Goal: Information Seeking & Learning: Learn about a topic

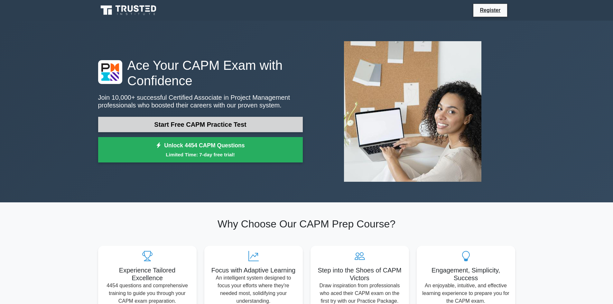
drag, startPoint x: 0, startPoint y: 0, endPoint x: 223, endPoint y: 104, distance: 246.1
click at [223, 117] on link "Start Free CAPM Practice Test" at bounding box center [200, 124] width 205 height 15
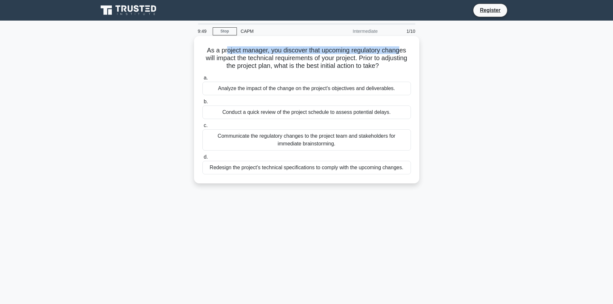
drag, startPoint x: 223, startPoint y: 51, endPoint x: 403, endPoint y: 51, distance: 180.1
click at [403, 51] on h5 "As a project manager, you discover that upcoming regulatory changes will impact…" at bounding box center [307, 58] width 210 height 24
click at [404, 51] on h5 "As a project manager, you discover that upcoming regulatory changes will impact…" at bounding box center [307, 58] width 210 height 24
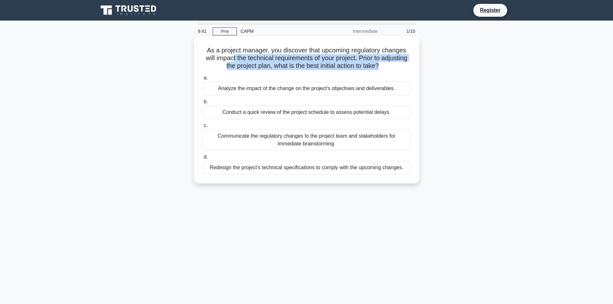
drag, startPoint x: 244, startPoint y: 58, endPoint x: 394, endPoint y: 65, distance: 149.7
click at [394, 65] on h5 "As a project manager, you discover that upcoming regulatory changes will impact…" at bounding box center [307, 58] width 210 height 24
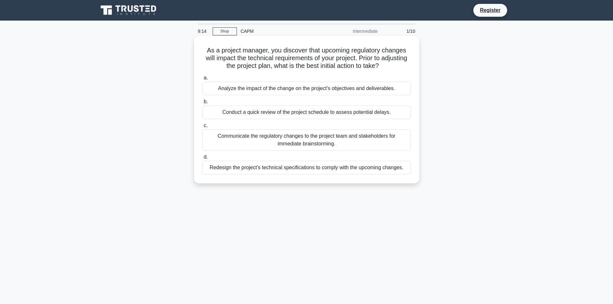
click at [319, 89] on div "Analyze the impact of the change on the project's objectives and deliverables." at bounding box center [306, 89] width 208 height 14
click at [202, 80] on input "a. Analyze the impact of the change on the project's objectives and deliverable…" at bounding box center [202, 78] width 0 height 4
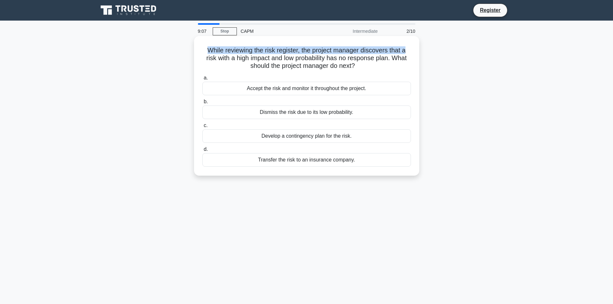
drag, startPoint x: 218, startPoint y: 51, endPoint x: 408, endPoint y: 51, distance: 190.1
click at [408, 51] on h5 "While reviewing the risk register, the project manager discovers that a risk wi…" at bounding box center [307, 58] width 210 height 24
click at [247, 58] on h5 "While reviewing the risk register, the project manager discovers that a risk wi…" at bounding box center [307, 58] width 210 height 24
drag, startPoint x: 277, startPoint y: 52, endPoint x: 408, endPoint y: 50, distance: 131.3
click at [408, 50] on h5 "While reviewing the risk register, the project manager discovers that a risk wi…" at bounding box center [307, 58] width 210 height 24
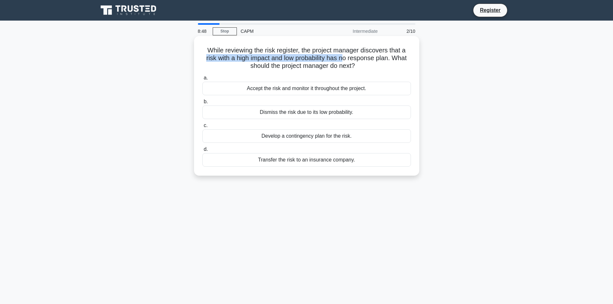
drag, startPoint x: 202, startPoint y: 61, endPoint x: 344, endPoint y: 57, distance: 141.6
click at [344, 57] on h5 "While reviewing the risk register, the project manager discovers that a risk wi…" at bounding box center [307, 58] width 210 height 24
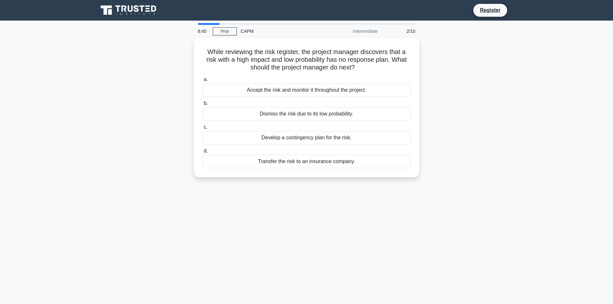
click at [500, 131] on div "While reviewing the risk register, the project manager discovers that a risk wi…" at bounding box center [306, 111] width 425 height 147
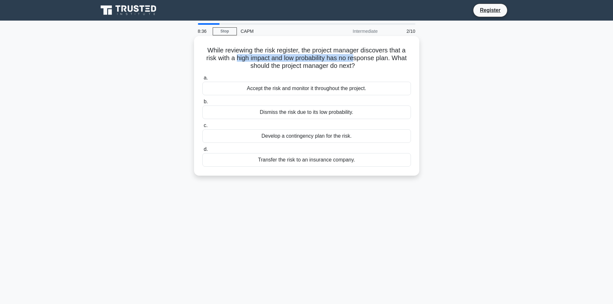
drag, startPoint x: 236, startPoint y: 57, endPoint x: 355, endPoint y: 62, distance: 118.8
click at [355, 62] on h5 "While reviewing the risk register, the project manager discovers that a risk wi…" at bounding box center [307, 58] width 210 height 24
click at [326, 139] on div "Develop a contingency plan for the risk." at bounding box center [306, 136] width 208 height 14
click at [202, 128] on input "c. Develop a contingency plan for the risk." at bounding box center [202, 126] width 0 height 4
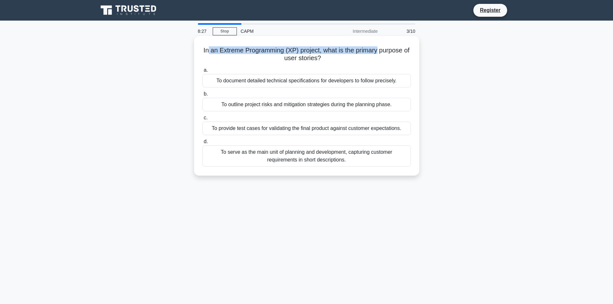
drag, startPoint x: 208, startPoint y: 52, endPoint x: 383, endPoint y: 52, distance: 174.3
click at [383, 52] on h5 "In an Extreme Programming (XP) project, what is the primary purpose of user sto…" at bounding box center [307, 54] width 210 height 16
click at [353, 155] on div "To serve as the main unit of planning and development, capturing customer requi…" at bounding box center [306, 155] width 208 height 21
click at [202, 144] on input "d. To serve as the main unit of planning and development, capturing customer re…" at bounding box center [202, 142] width 0 height 4
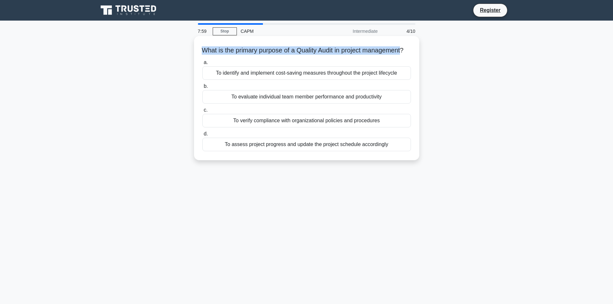
drag, startPoint x: 200, startPoint y: 47, endPoint x: 409, endPoint y: 53, distance: 209.2
click at [409, 53] on div "What is the primary purpose of a Quality Audit in project management? .spinner_…" at bounding box center [307, 98] width 220 height 119
click at [312, 104] on div "To evaluate individual team member performance and productivity" at bounding box center [306, 97] width 208 height 14
click at [202, 88] on input "b. To evaluate individual team member performance and productivity" at bounding box center [202, 86] width 0 height 4
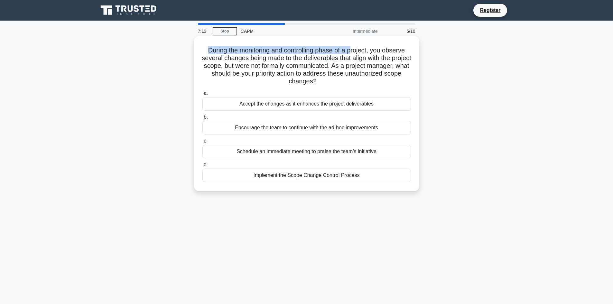
drag, startPoint x: 204, startPoint y: 48, endPoint x: 354, endPoint y: 46, distance: 150.6
click at [354, 46] on h5 "During the monitoring and controlling phase of a project, you observe several c…" at bounding box center [307, 65] width 210 height 39
click at [232, 54] on h5 "During the monitoring and controlling phase of a project, you observe several c…" at bounding box center [307, 65] width 210 height 39
drag, startPoint x: 274, startPoint y: 53, endPoint x: 389, endPoint y: 53, distance: 115.2
click at [389, 53] on h5 "During the monitoring and controlling phase of a project, you observe several c…" at bounding box center [307, 65] width 210 height 39
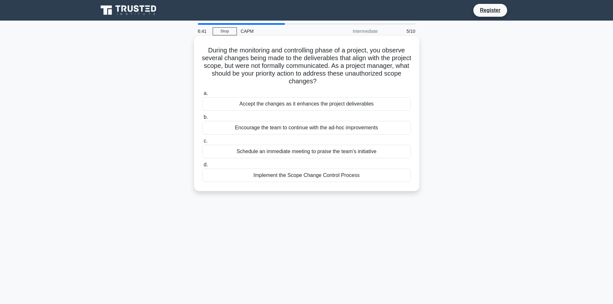
click at [259, 49] on h5 "During the monitoring and controlling phase of a project, you observe several c…" at bounding box center [307, 65] width 210 height 39
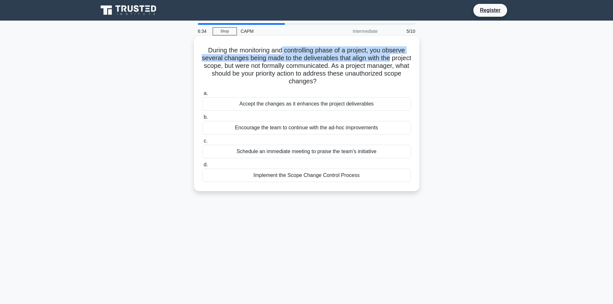
drag, startPoint x: 283, startPoint y: 50, endPoint x: 404, endPoint y: 57, distance: 121.4
click at [404, 57] on h5 "During the monitoring and controlling phase of a project, you observe several c…" at bounding box center [307, 65] width 210 height 39
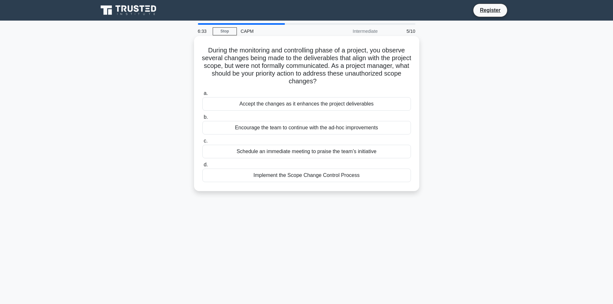
click at [280, 66] on h5 "During the monitoring and controlling phase of a project, you observe several c…" at bounding box center [307, 65] width 210 height 39
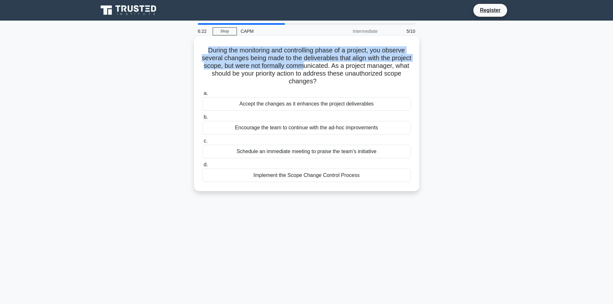
drag, startPoint x: 199, startPoint y: 54, endPoint x: 336, endPoint y: 64, distance: 137.4
click at [336, 64] on div "During the monitoring and controlling phase of a project, you observe several c…" at bounding box center [307, 114] width 220 height 150
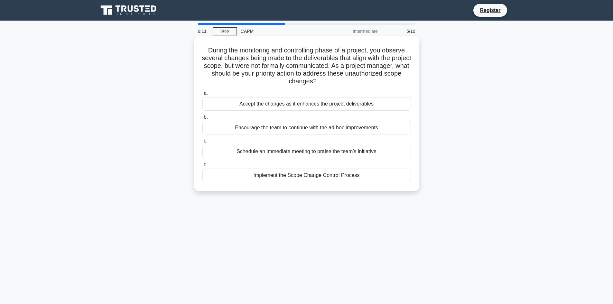
click at [314, 177] on div "Implement the Scope Change Control Process" at bounding box center [306, 176] width 208 height 14
click at [202, 167] on input "d. Implement the Scope Change Control Process" at bounding box center [202, 165] width 0 height 4
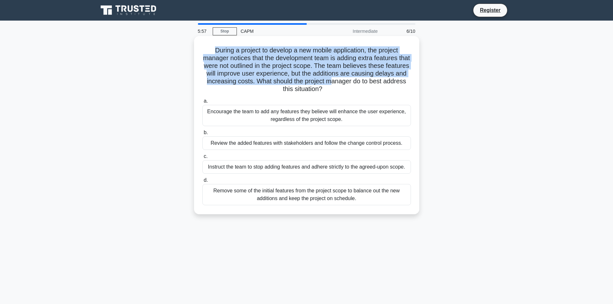
drag, startPoint x: 211, startPoint y: 50, endPoint x: 368, endPoint y: 82, distance: 160.4
click at [368, 82] on h5 "During a project to develop a new mobile application, the project manager notic…" at bounding box center [307, 69] width 210 height 47
click at [303, 76] on h5 "During a project to develop a new mobile application, the project manager notic…" at bounding box center [307, 69] width 210 height 47
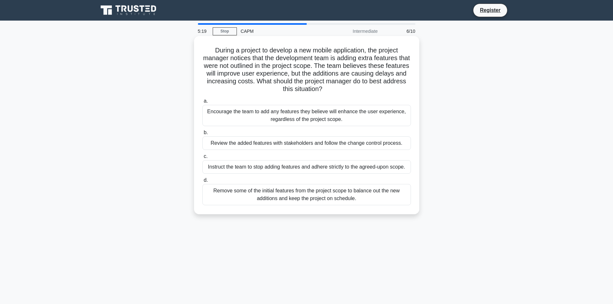
click at [263, 167] on div "Instruct the team to stop adding features and adhere strictly to the agreed-upo…" at bounding box center [306, 167] width 208 height 14
click at [202, 159] on input "c. Instruct the team to stop adding features and adhere strictly to the agreed-…" at bounding box center [202, 156] width 0 height 4
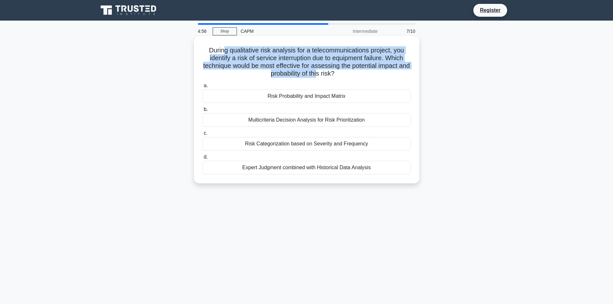
drag, startPoint x: 221, startPoint y: 51, endPoint x: 324, endPoint y: 76, distance: 105.6
click at [324, 76] on h5 "During qualitative risk analysis for a telecommunications project, you identify…" at bounding box center [307, 62] width 210 height 32
click at [320, 70] on h5 "During qualitative risk analysis for a telecommunications project, you identify…" at bounding box center [307, 62] width 210 height 32
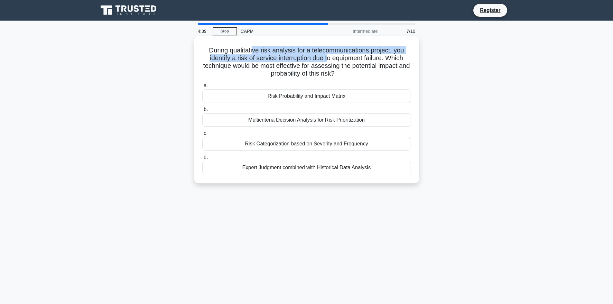
drag, startPoint x: 256, startPoint y: 53, endPoint x: 329, endPoint y: 58, distance: 72.9
click at [329, 58] on h5 "During qualitative risk analysis for a telecommunications project, you identify…" at bounding box center [307, 62] width 210 height 32
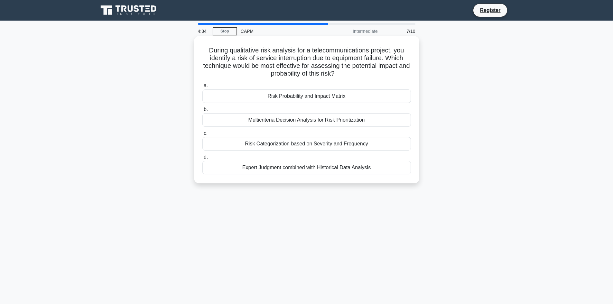
click at [328, 96] on div "Risk Probability and Impact Matrix" at bounding box center [306, 96] width 208 height 14
click at [202, 88] on input "a. Risk Probability and Impact Matrix" at bounding box center [202, 86] width 0 height 4
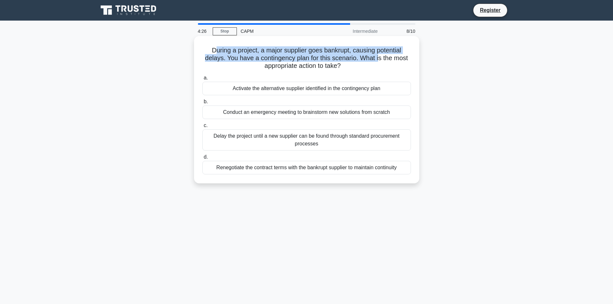
drag, startPoint x: 214, startPoint y: 51, endPoint x: 379, endPoint y: 57, distance: 165.5
click at [379, 57] on h5 "During a project, a major supplier goes bankrupt, causing potential delays. You…" at bounding box center [307, 58] width 210 height 24
click at [355, 57] on h5 "During a project, a major supplier goes bankrupt, causing potential delays. You…" at bounding box center [307, 58] width 210 height 24
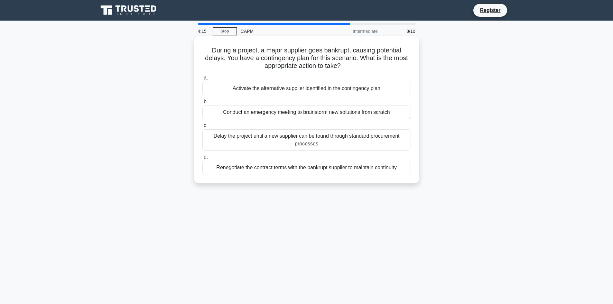
click at [274, 88] on div "Activate the alternative supplier identified in the contingency plan" at bounding box center [306, 89] width 208 height 14
click at [202, 80] on input "a. Activate the alternative supplier identified in the contingency plan" at bounding box center [202, 78] width 0 height 4
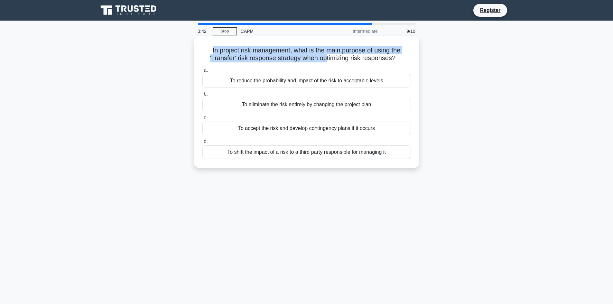
drag, startPoint x: 209, startPoint y: 50, endPoint x: 326, endPoint y: 61, distance: 117.3
click at [326, 61] on h5 "In project risk management, what is the main purpose of using the 'Transfer' ri…" at bounding box center [307, 54] width 210 height 16
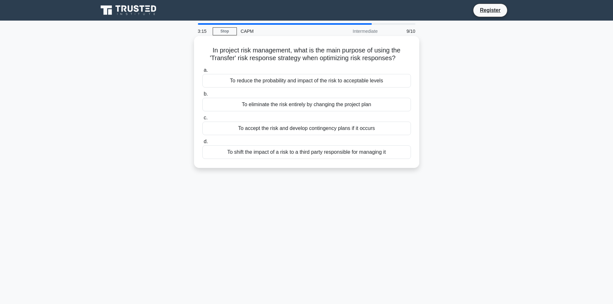
click at [303, 79] on div "To reduce the probability and impact of the risk to acceptable levels" at bounding box center [306, 81] width 208 height 14
click at [202, 72] on input "a. To reduce the probability and impact of the risk to acceptable levels" at bounding box center [202, 70] width 0 height 4
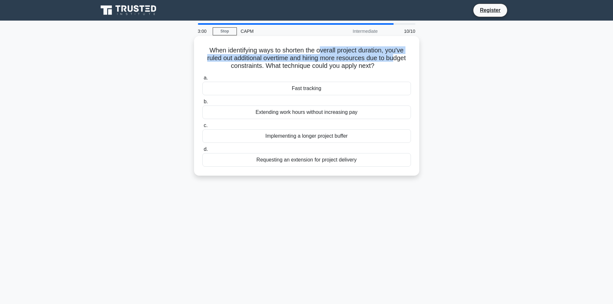
drag, startPoint x: 368, startPoint y: 51, endPoint x: 398, endPoint y: 57, distance: 30.3
click at [398, 57] on h5 "When identifying ways to shorten the overall project duration, you've ruled out…" at bounding box center [307, 58] width 210 height 24
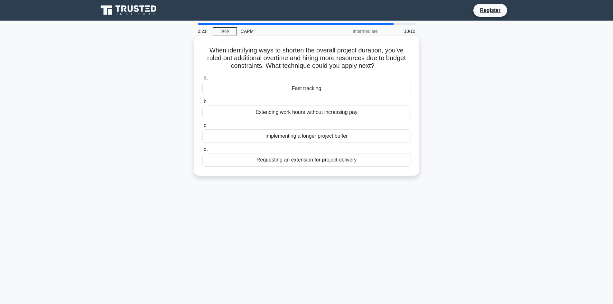
click at [316, 89] on div "Fast tracking" at bounding box center [306, 89] width 208 height 14
click at [202, 80] on input "a. Fast tracking" at bounding box center [202, 78] width 0 height 4
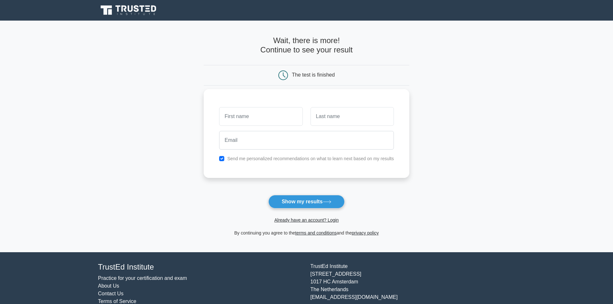
click at [285, 158] on label "Send me personalized recommendations on what to learn next based on my results" at bounding box center [310, 158] width 167 height 5
click at [223, 156] on input "checkbox" at bounding box center [221, 158] width 5 height 5
checkbox input "false"
click at [239, 143] on input "email" at bounding box center [306, 140] width 175 height 19
type input "test"
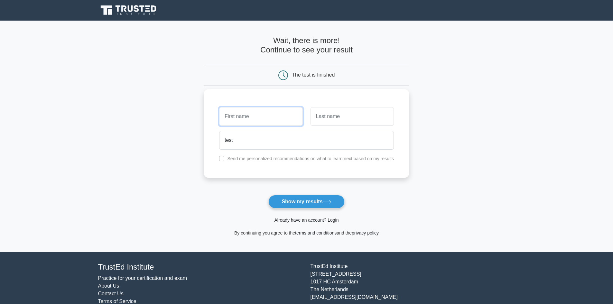
click at [242, 122] on input "text" at bounding box center [260, 116] width 83 height 19
type input "test"
click at [335, 120] on input "text" at bounding box center [351, 116] width 83 height 19
type input "test"
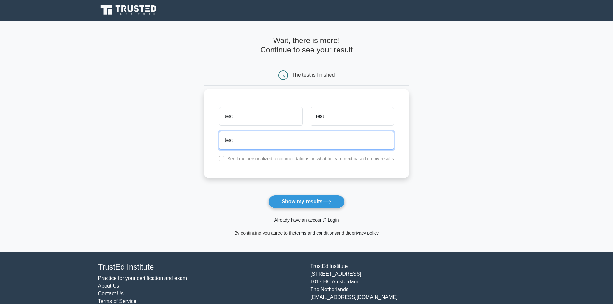
click at [269, 140] on input "test" at bounding box center [306, 140] width 175 height 19
type input "test@gmail.com"
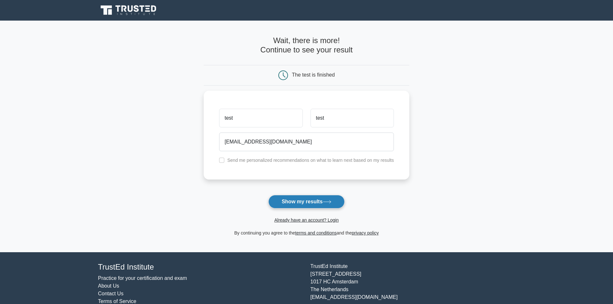
click at [325, 199] on button "Show my results" at bounding box center [306, 202] width 76 height 14
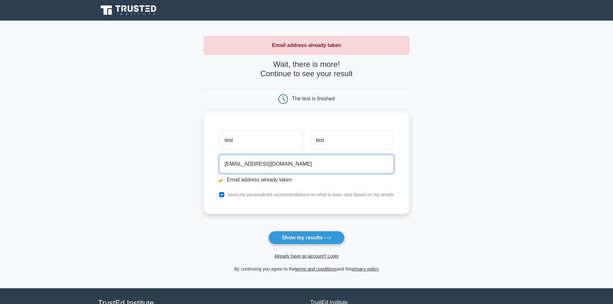
click at [234, 165] on input "test@gmail.com" at bounding box center [306, 164] width 175 height 19
type input "test34435@gmail.com"
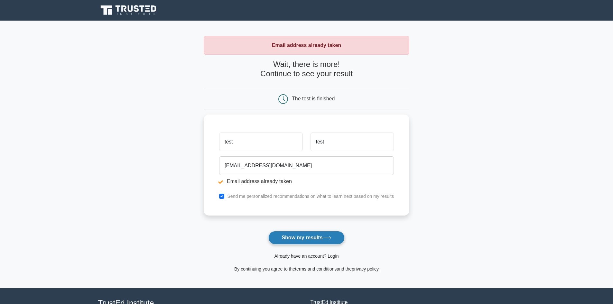
click at [288, 238] on button "Show my results" at bounding box center [306, 238] width 76 height 14
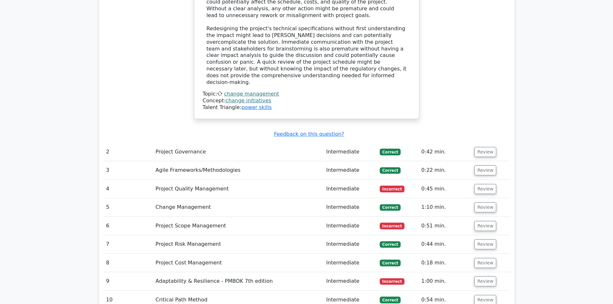
scroll to position [869, 0]
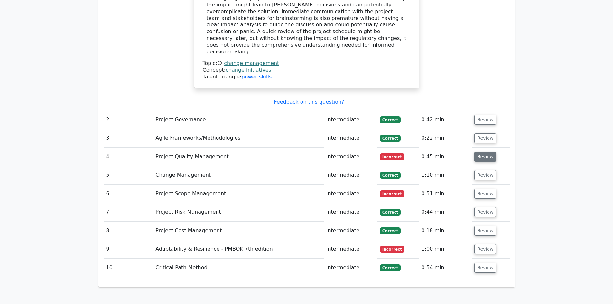
click at [488, 152] on button "Review" at bounding box center [485, 157] width 22 height 10
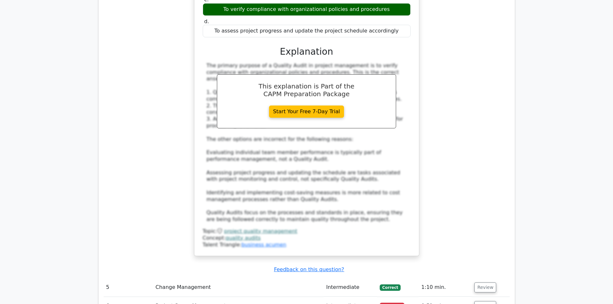
scroll to position [1190, 0]
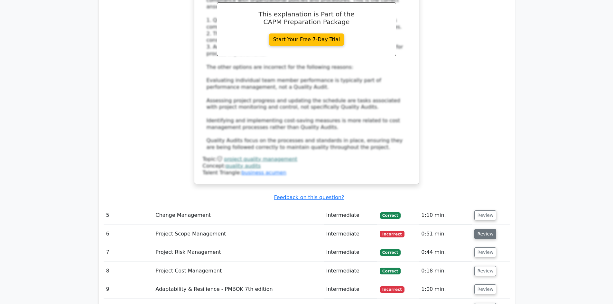
click at [483, 229] on button "Review" at bounding box center [485, 234] width 22 height 10
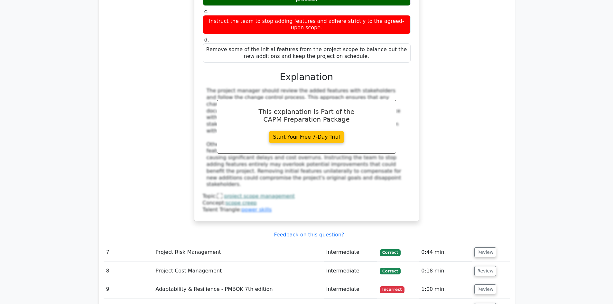
scroll to position [1544, 0]
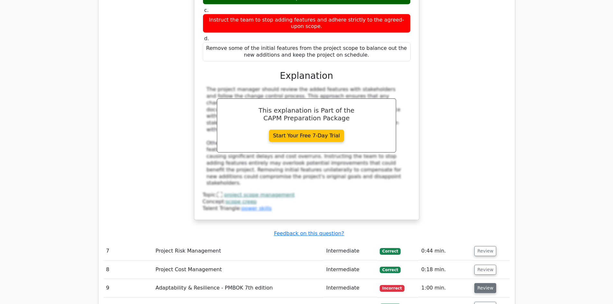
click at [483, 283] on button "Review" at bounding box center [485, 288] width 22 height 10
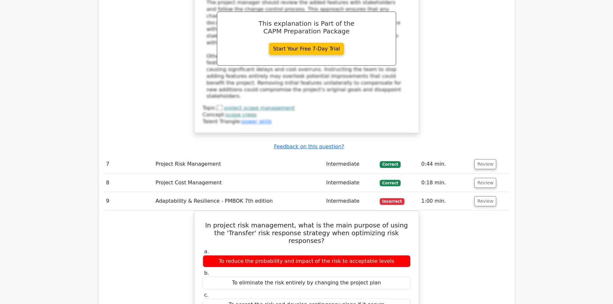
scroll to position [1641, 0]
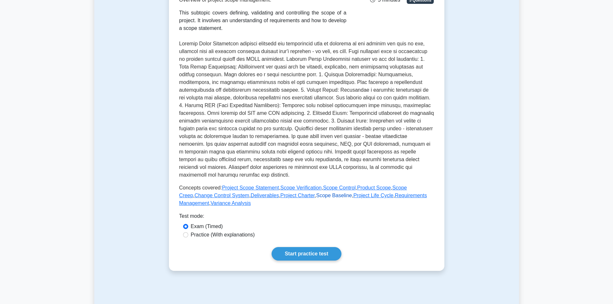
scroll to position [129, 0]
drag, startPoint x: 209, startPoint y: 42, endPoint x: 436, endPoint y: 46, distance: 227.1
click at [436, 46] on div "Project Scope Management Overview of project scope management. This subtopic co…" at bounding box center [306, 111] width 275 height 318
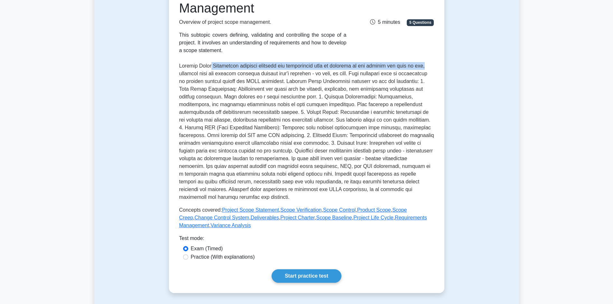
scroll to position [97, 0]
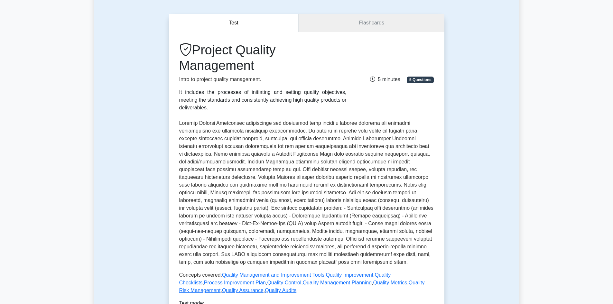
scroll to position [64, 0]
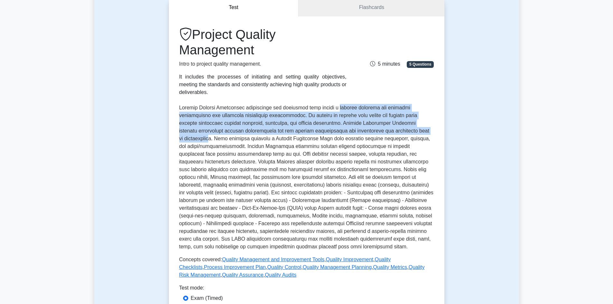
drag, startPoint x: 340, startPoint y: 104, endPoint x: 397, endPoint y: 122, distance: 59.7
click at [397, 122] on p at bounding box center [306, 177] width 255 height 147
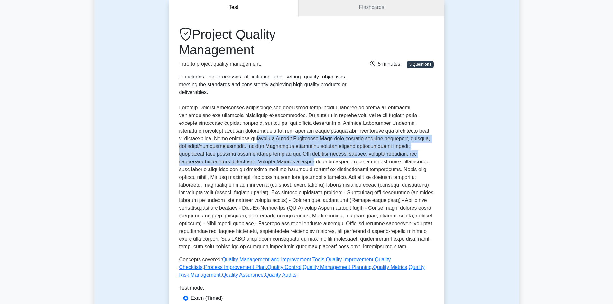
drag, startPoint x: 206, startPoint y: 134, endPoint x: 431, endPoint y: 147, distance: 225.2
click at [431, 147] on p at bounding box center [306, 177] width 255 height 147
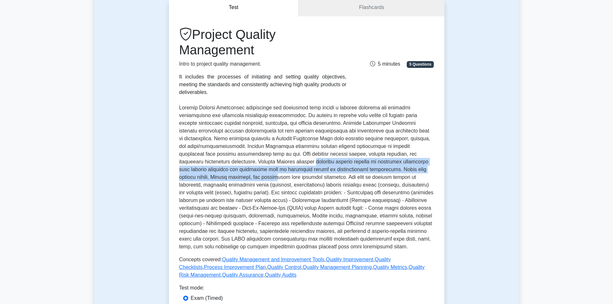
drag, startPoint x: 177, startPoint y: 155, endPoint x: 369, endPoint y: 159, distance: 192.7
click at [369, 159] on div "Project Quality Management Intro to project quality management. It includes the…" at bounding box center [306, 179] width 275 height 326
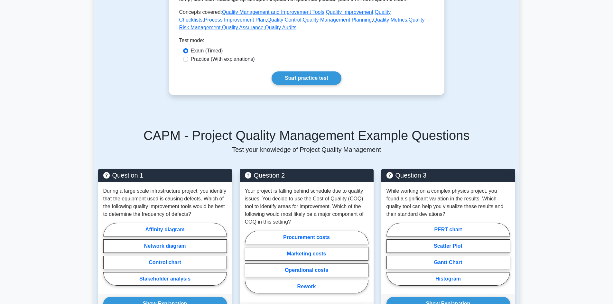
scroll to position [322, 0]
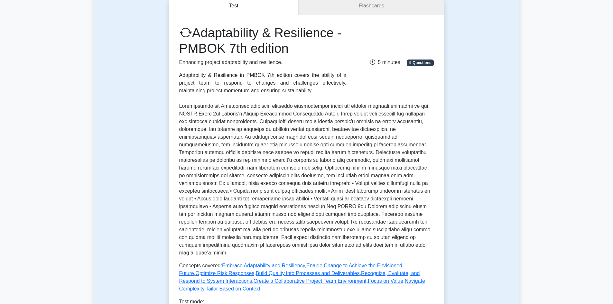
scroll to position [97, 0]
